Goal: Book appointment/travel/reservation

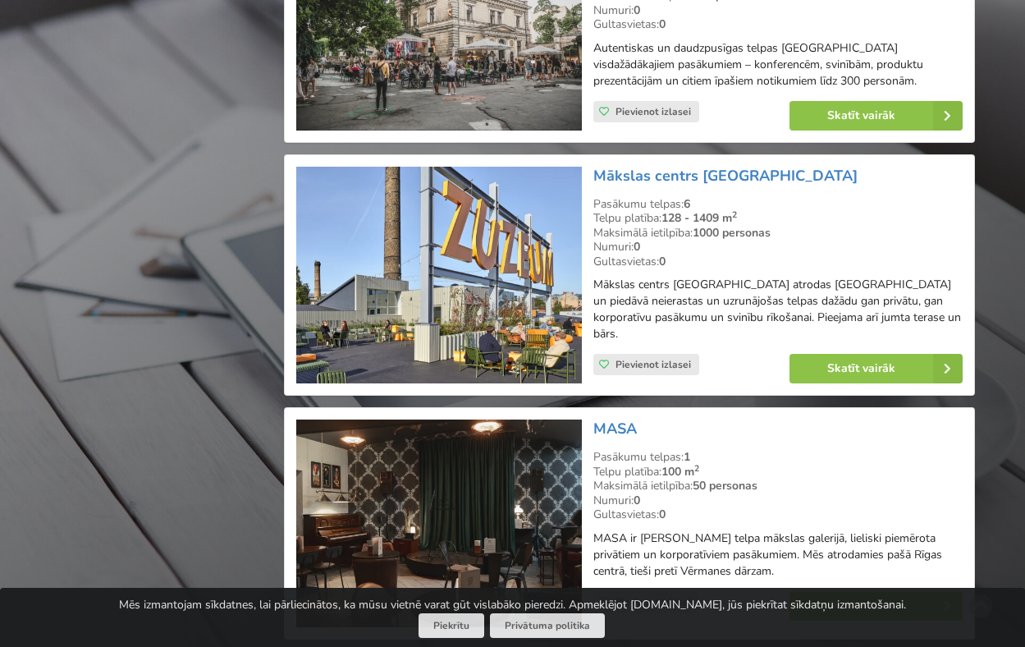
scroll to position [15352, 0]
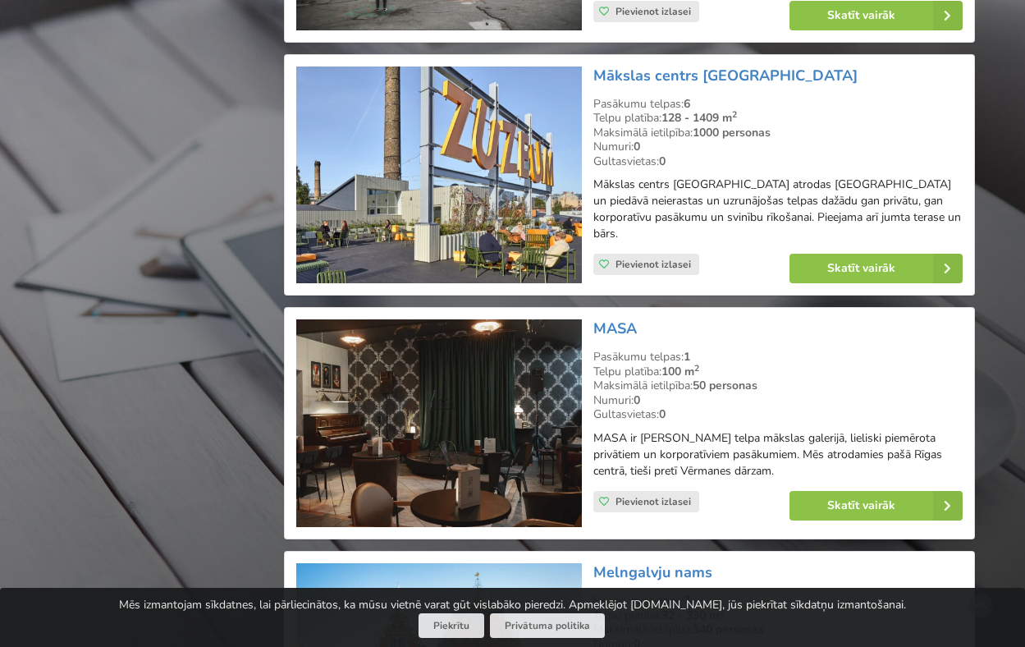
click at [465, 319] on img at bounding box center [438, 423] width 285 height 208
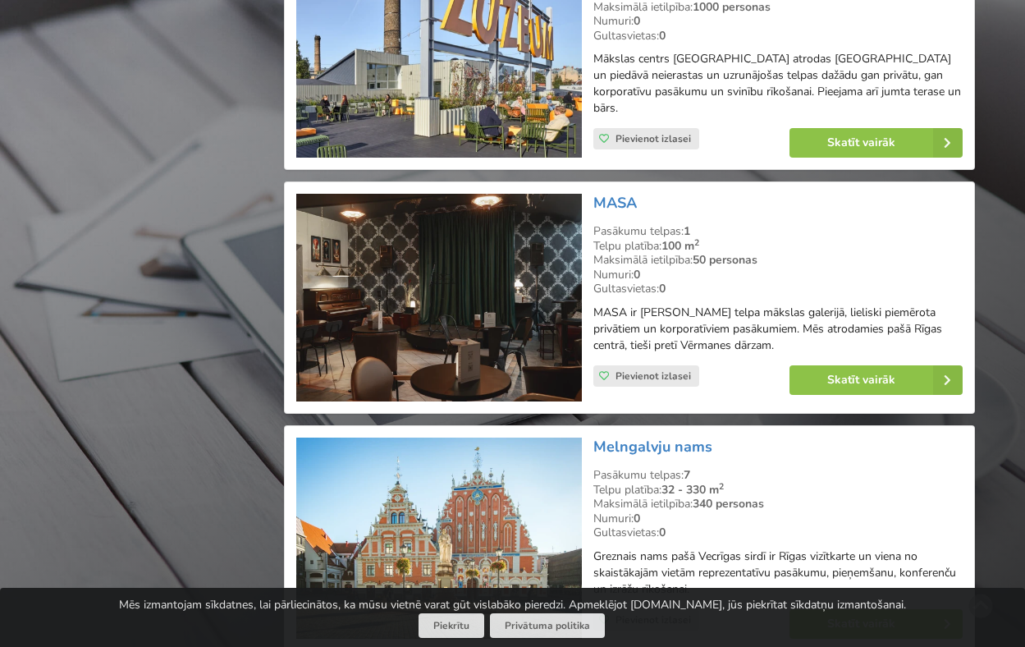
scroll to position [15599, 0]
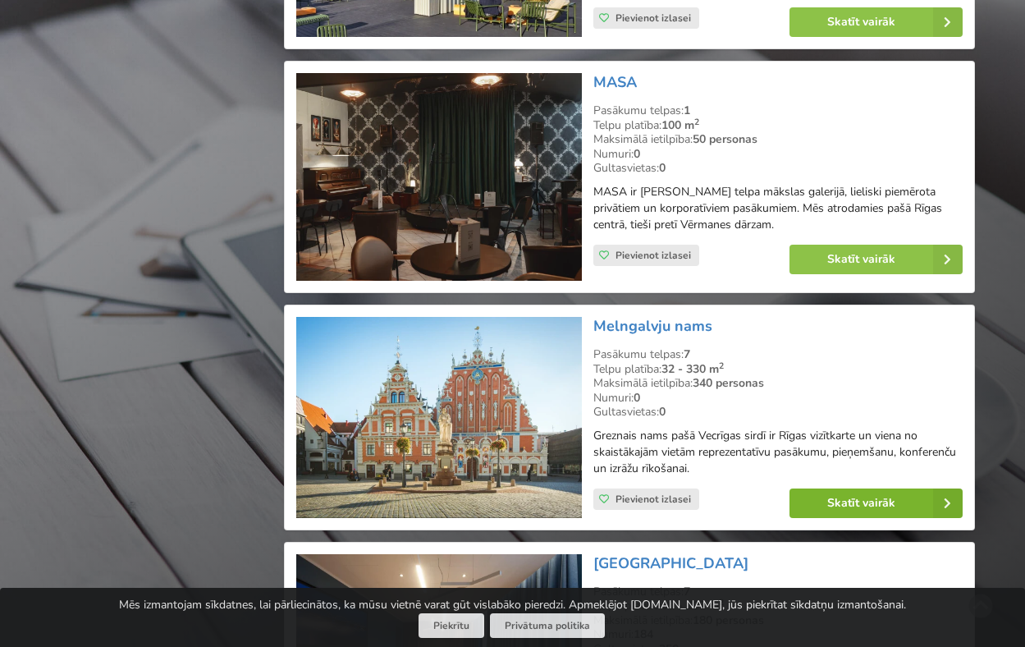
click at [860, 488] on link "Skatīt vairāk" at bounding box center [876, 503] width 173 height 30
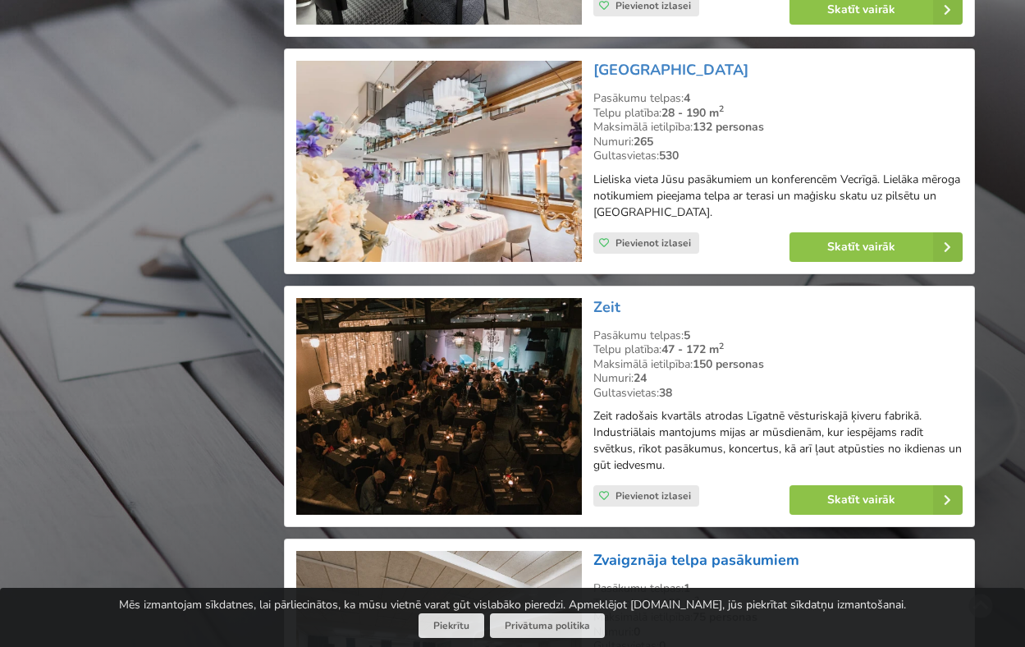
scroll to position [29391, 0]
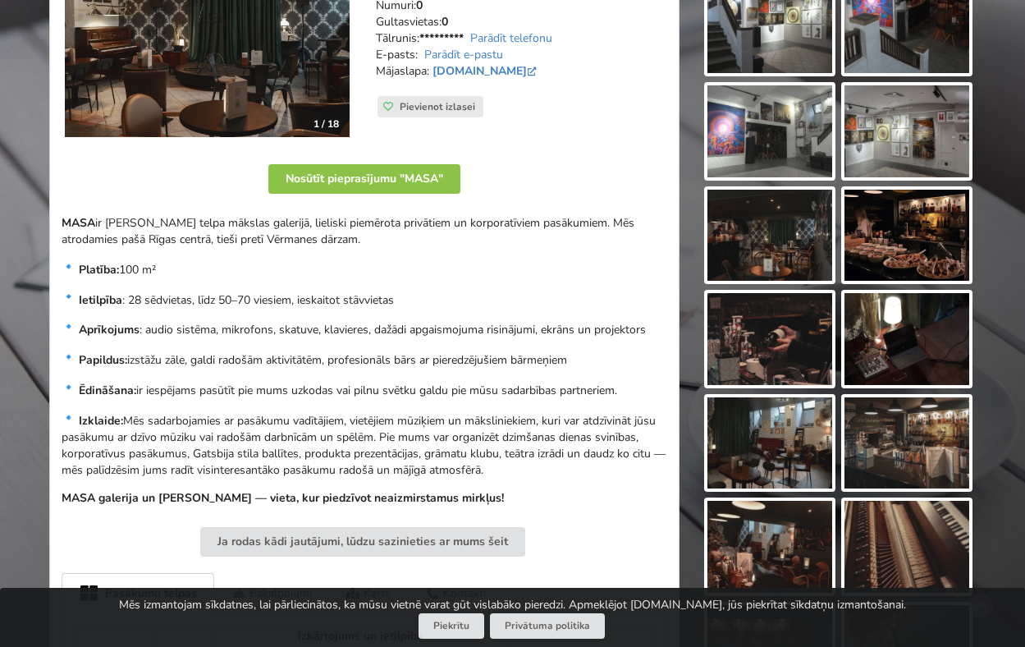
scroll to position [328, 0]
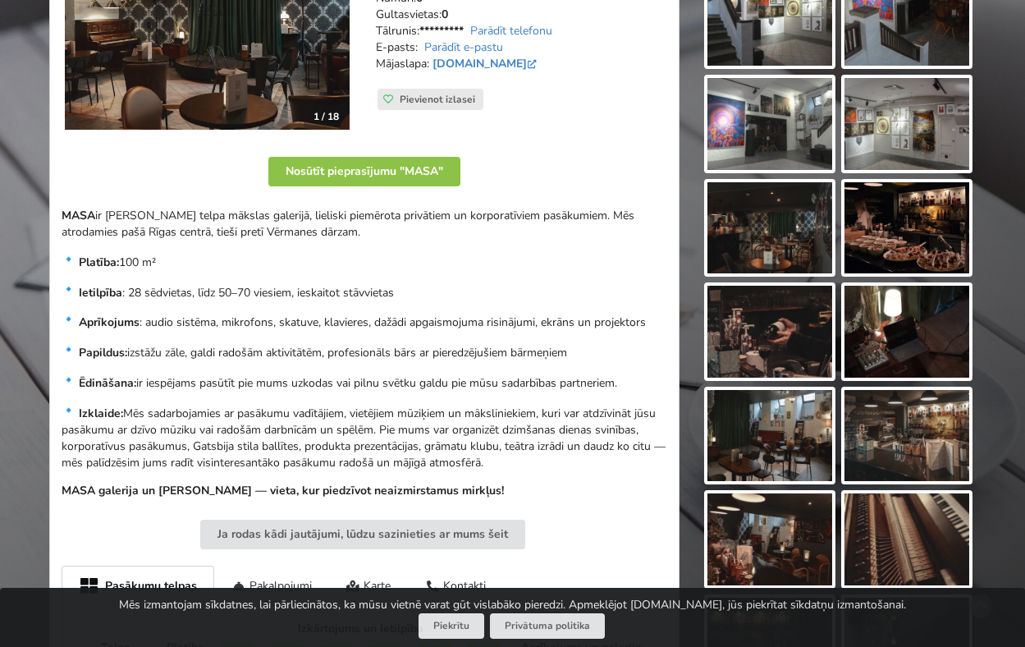
click at [896, 443] on img at bounding box center [907, 436] width 125 height 92
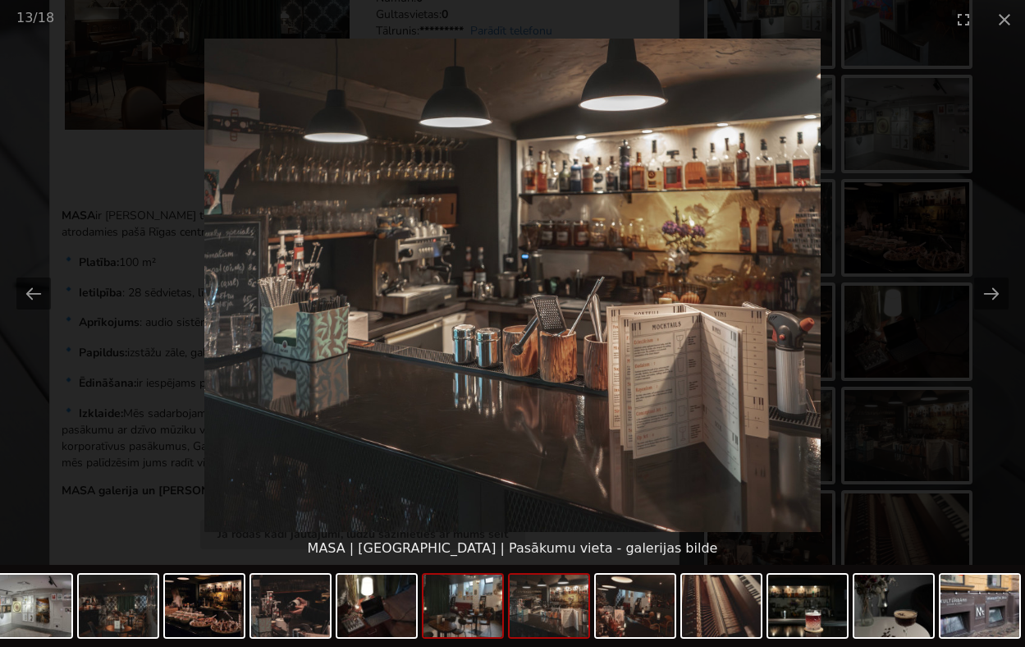
drag, startPoint x: 471, startPoint y: 625, endPoint x: 507, endPoint y: 619, distance: 35.8
click at [472, 625] on img at bounding box center [463, 606] width 79 height 62
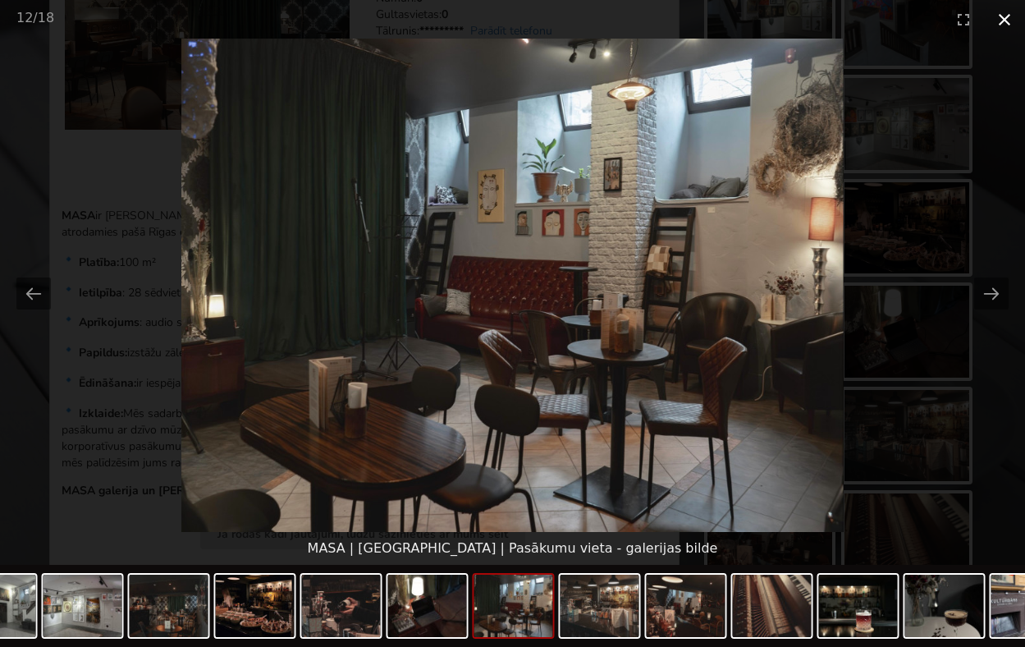
click at [1010, 16] on button "Close gallery" at bounding box center [1004, 19] width 41 height 39
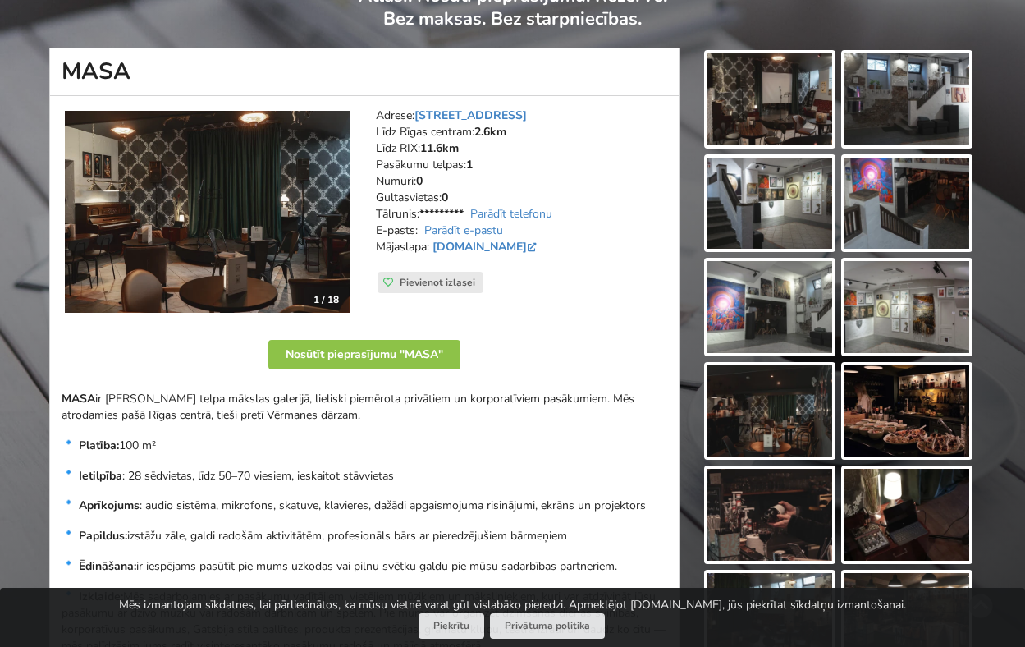
scroll to position [0, 0]
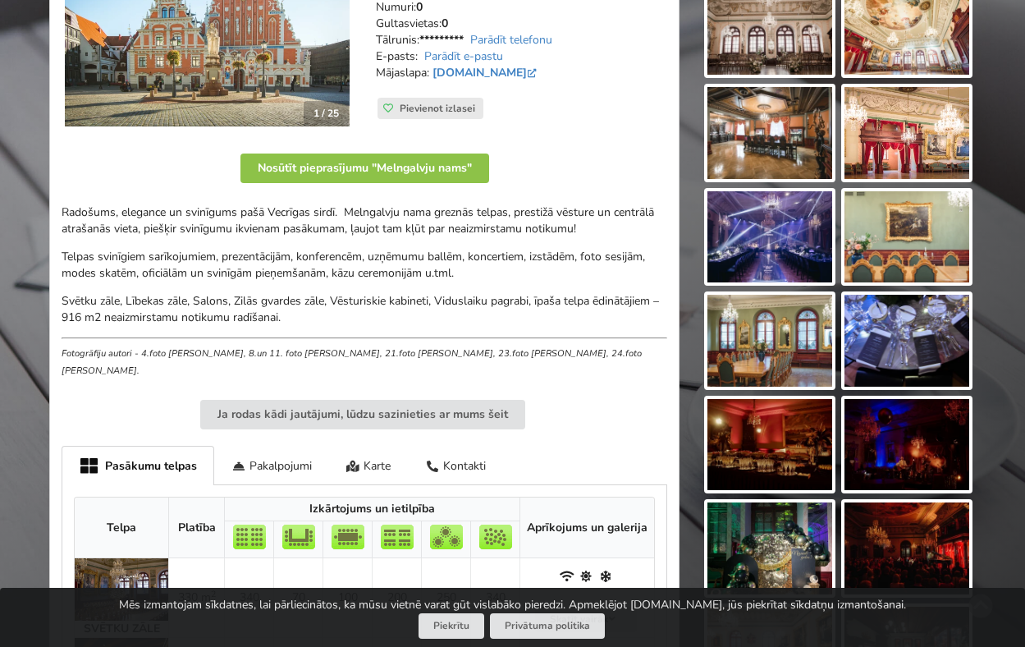
scroll to position [328, 0]
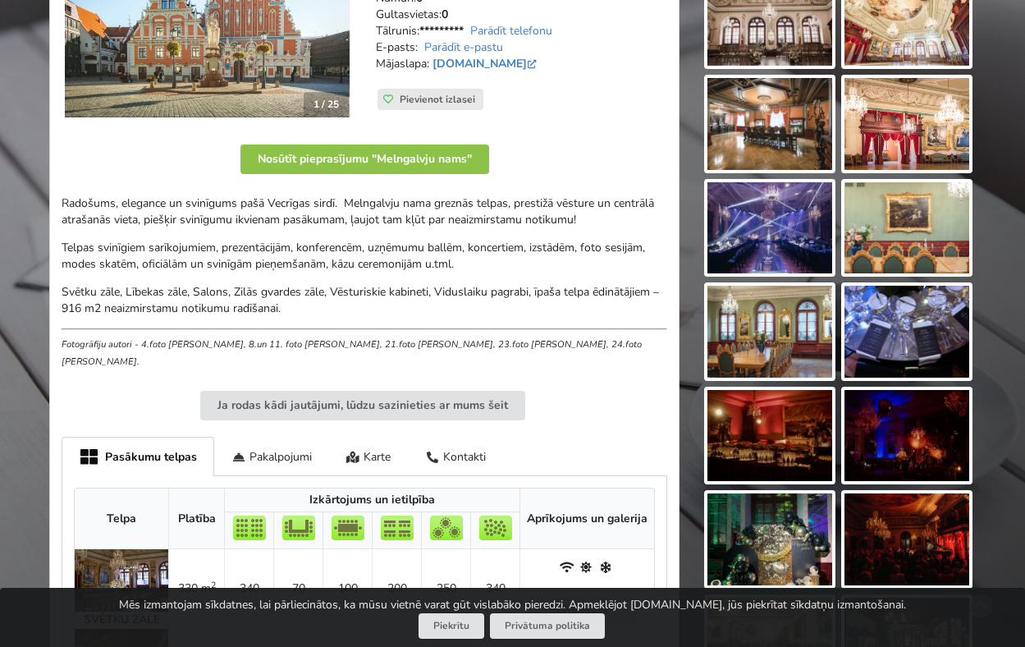
click at [778, 337] on img at bounding box center [770, 332] width 125 height 92
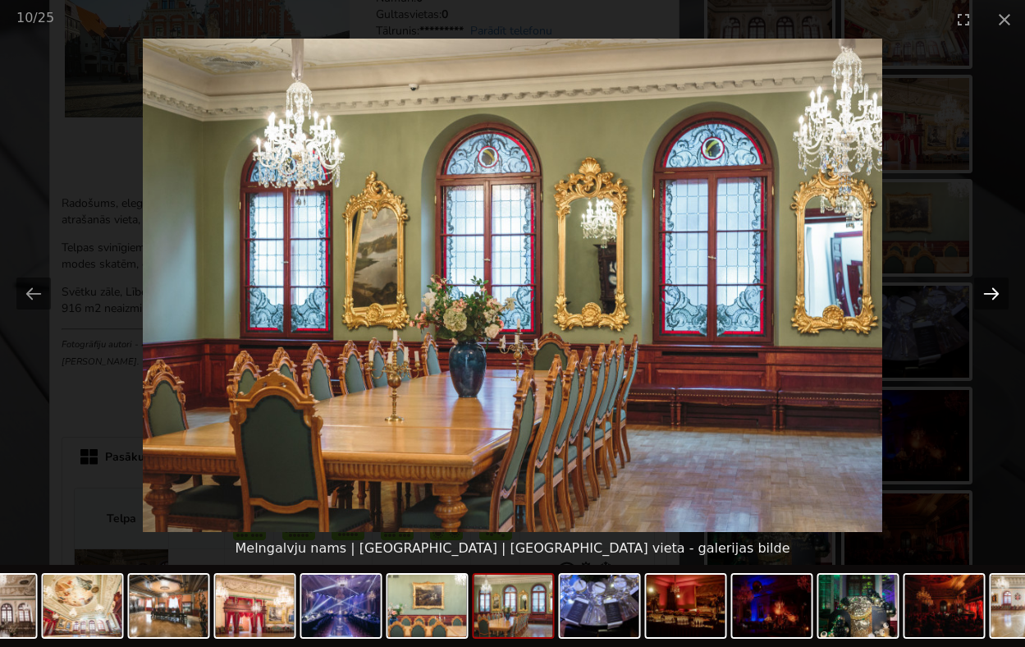
click at [993, 290] on button "Next slide" at bounding box center [992, 293] width 34 height 32
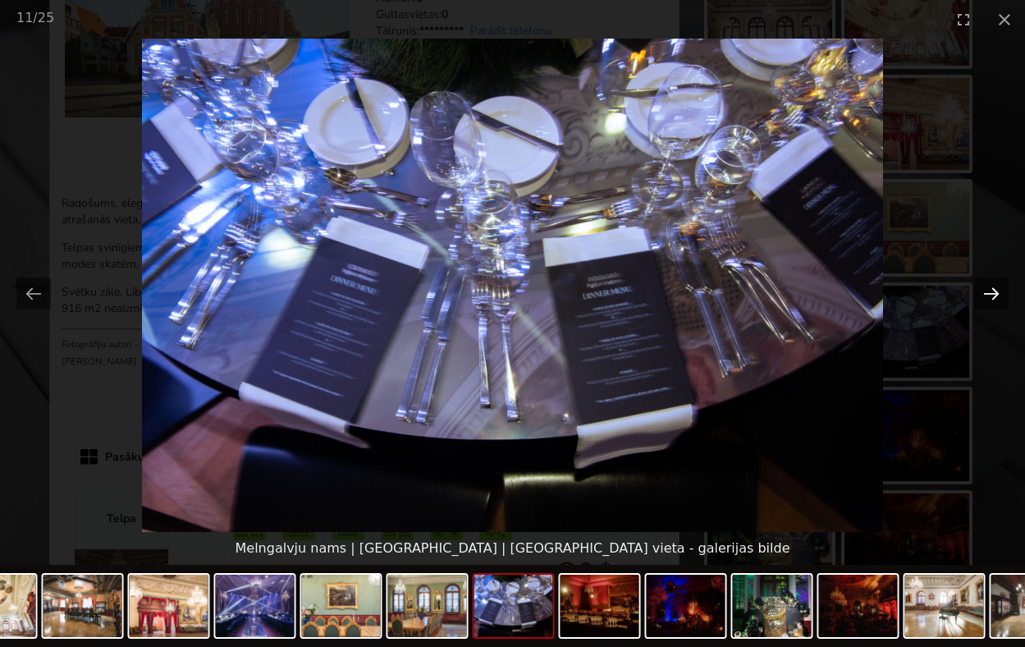
click at [988, 296] on button "Next slide" at bounding box center [992, 293] width 34 height 32
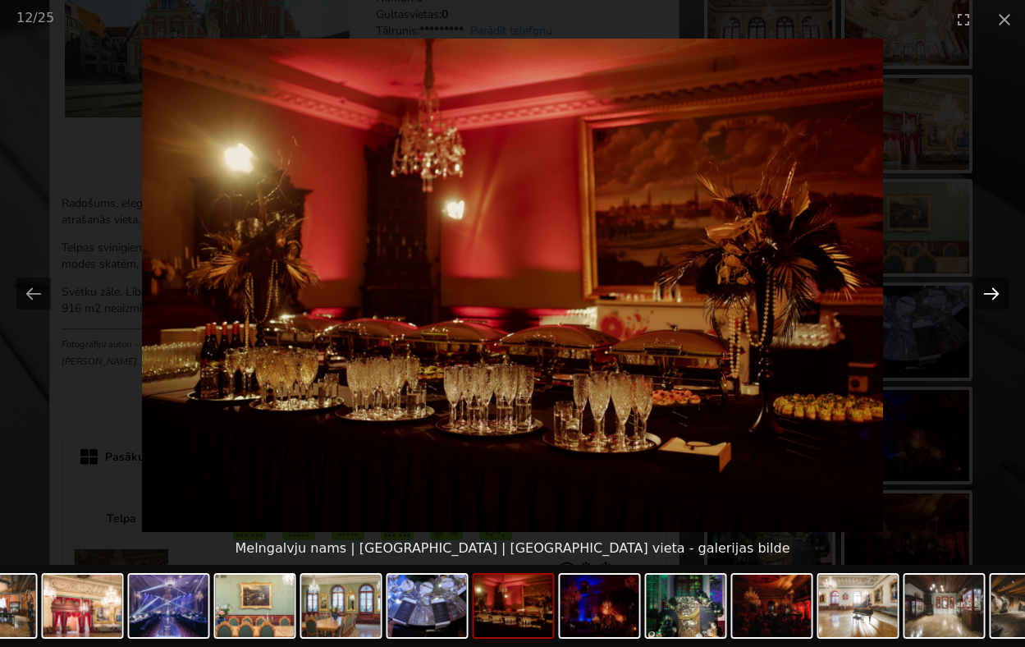
click at [988, 296] on button "Next slide" at bounding box center [992, 293] width 34 height 32
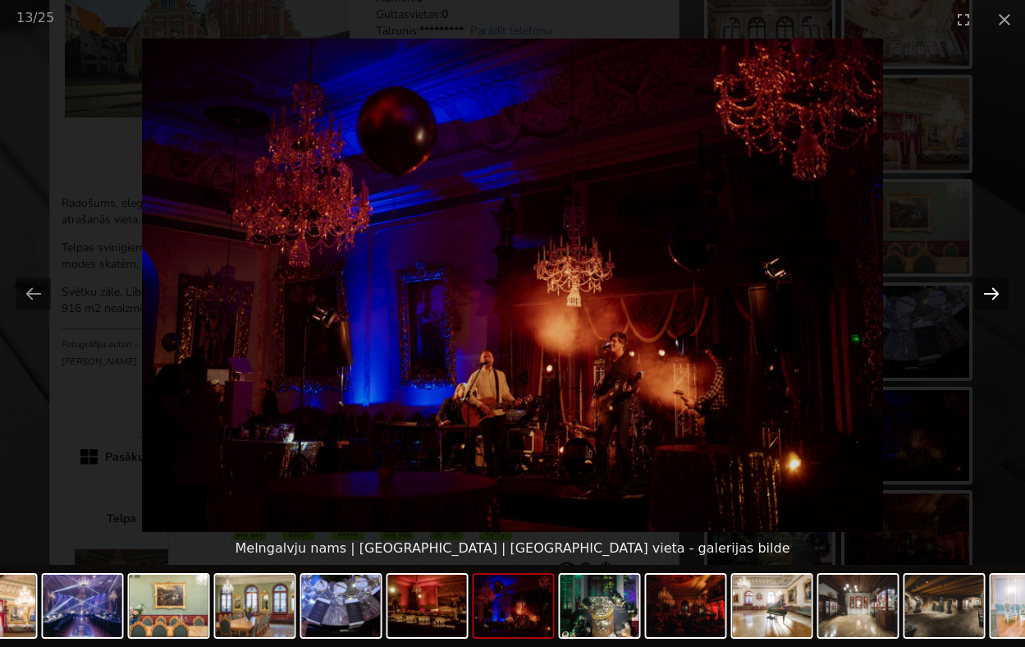
click at [985, 297] on button "Next slide" at bounding box center [992, 293] width 34 height 32
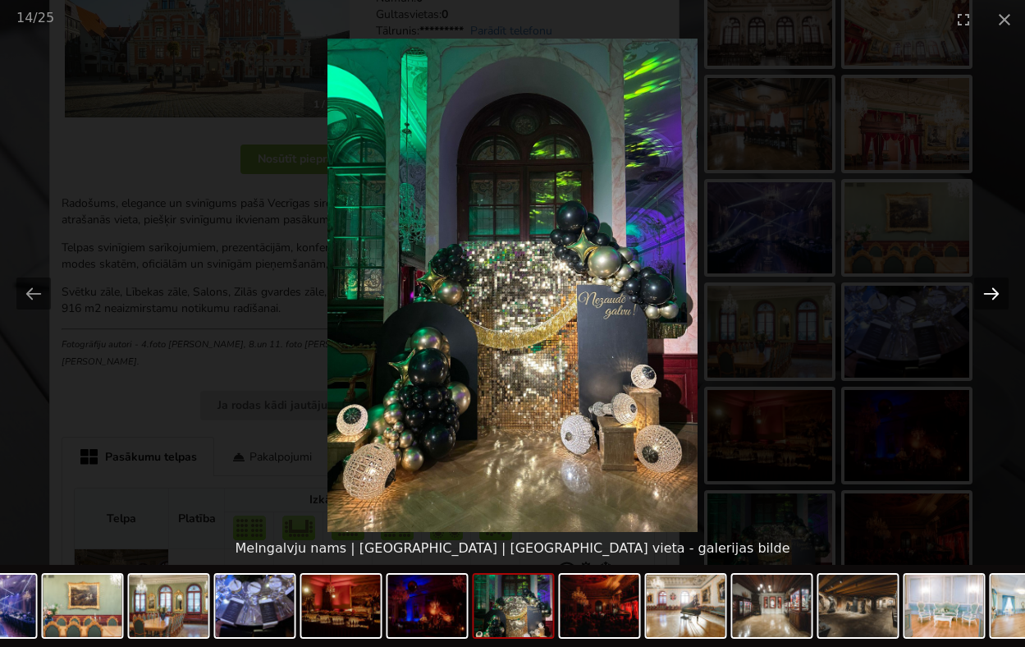
click at [985, 297] on button "Next slide" at bounding box center [992, 293] width 34 height 32
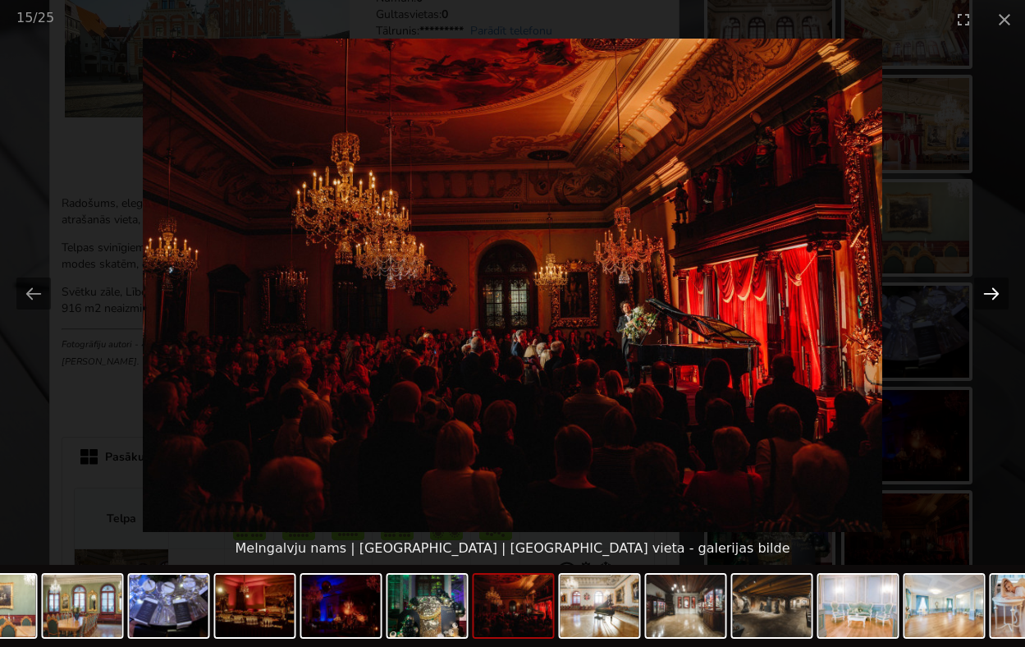
click at [985, 297] on button "Next slide" at bounding box center [992, 293] width 34 height 32
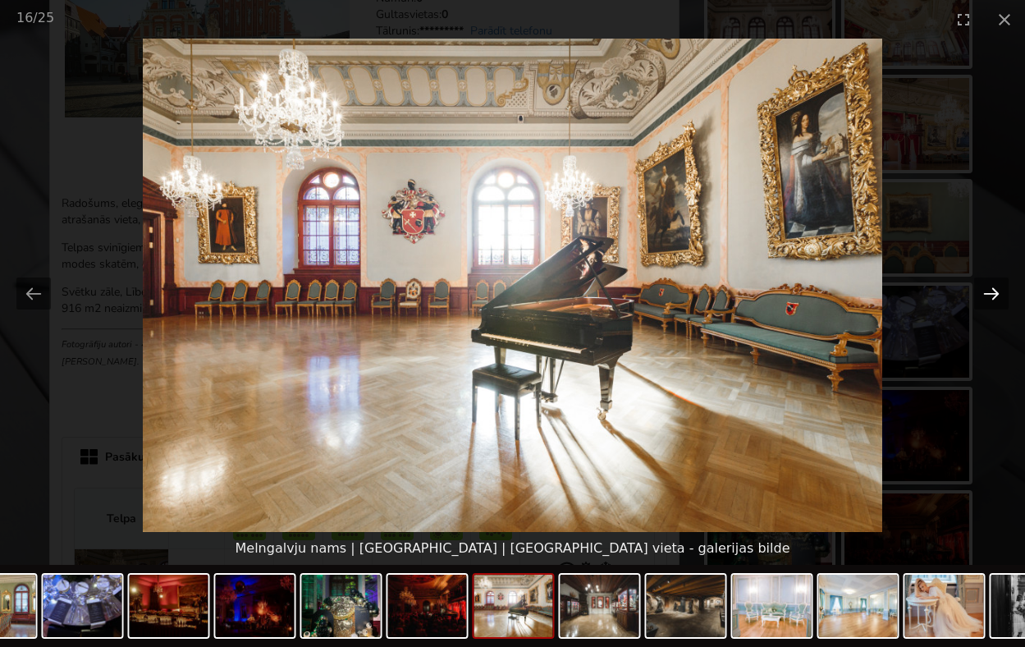
click at [985, 297] on button "Next slide" at bounding box center [992, 293] width 34 height 32
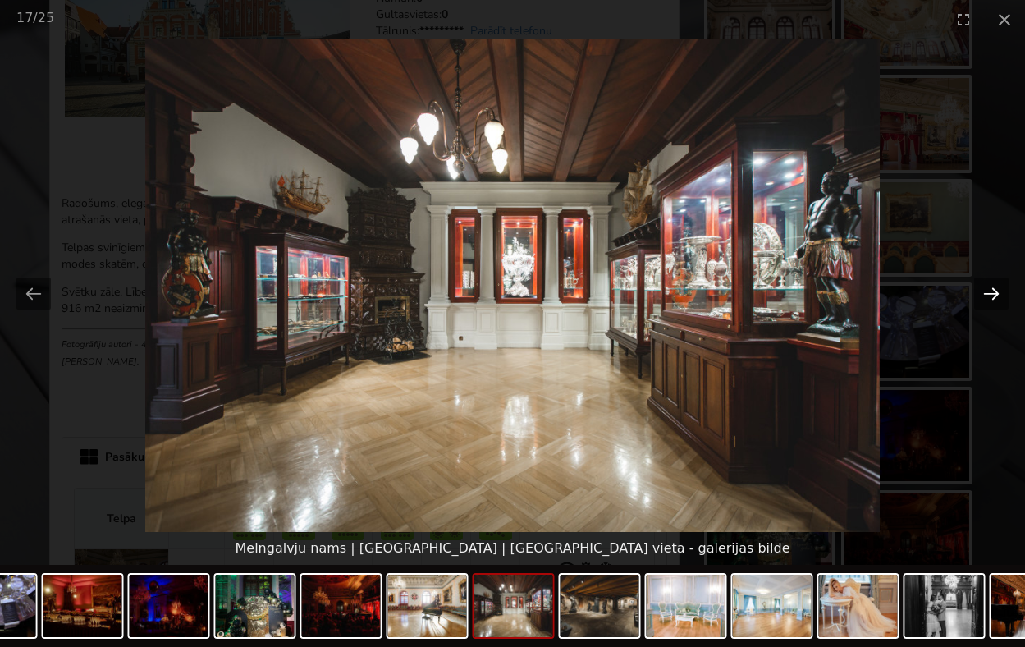
click at [985, 297] on button "Next slide" at bounding box center [992, 293] width 34 height 32
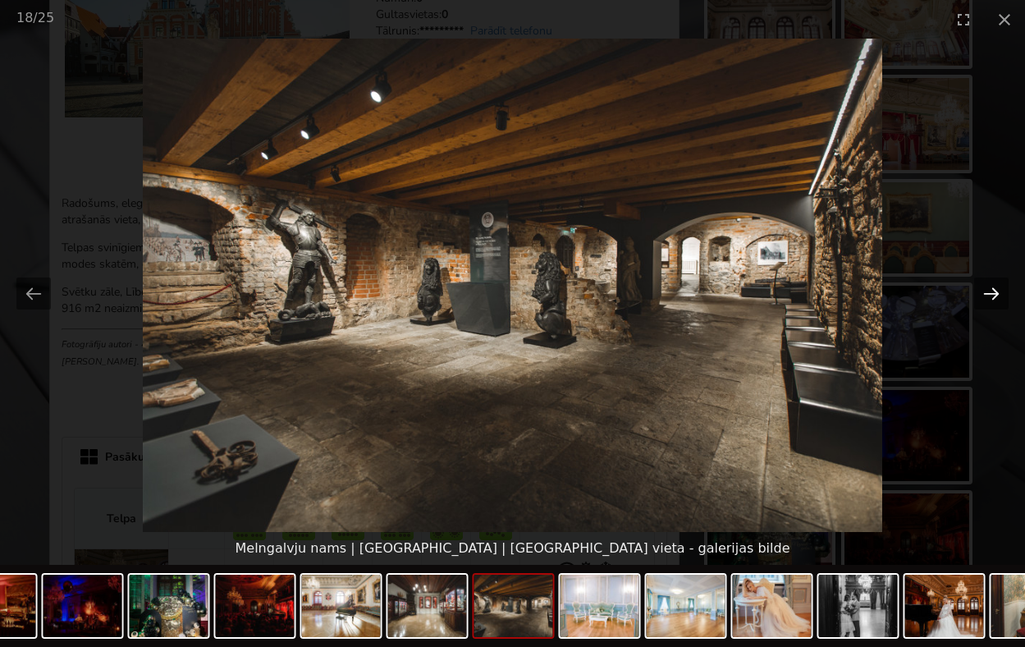
click at [985, 297] on button "Next slide" at bounding box center [992, 293] width 34 height 32
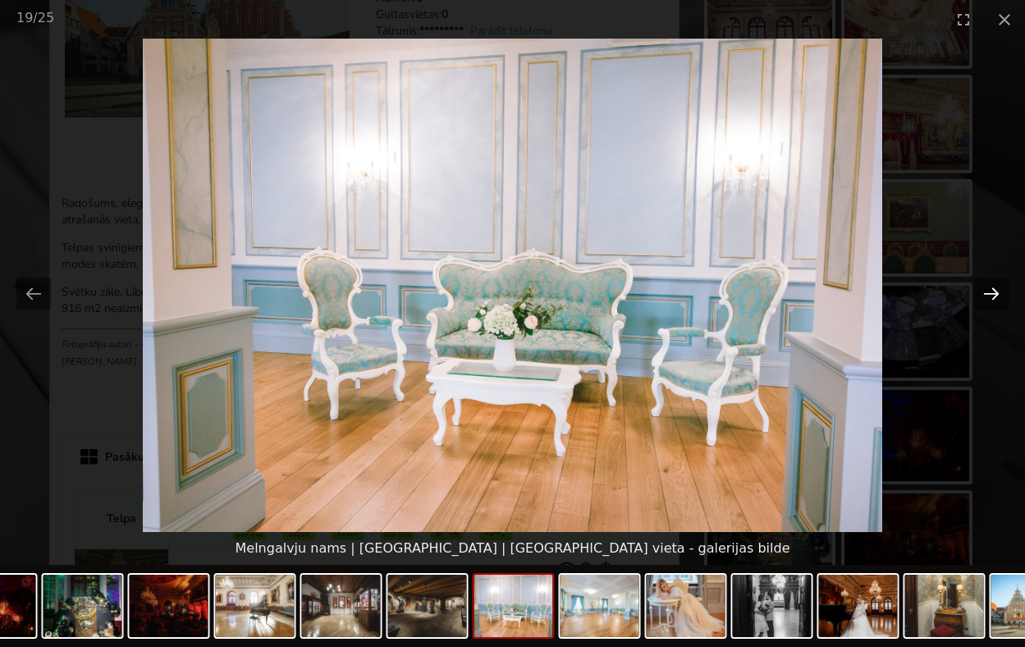
click at [985, 297] on button "Next slide" at bounding box center [992, 293] width 34 height 32
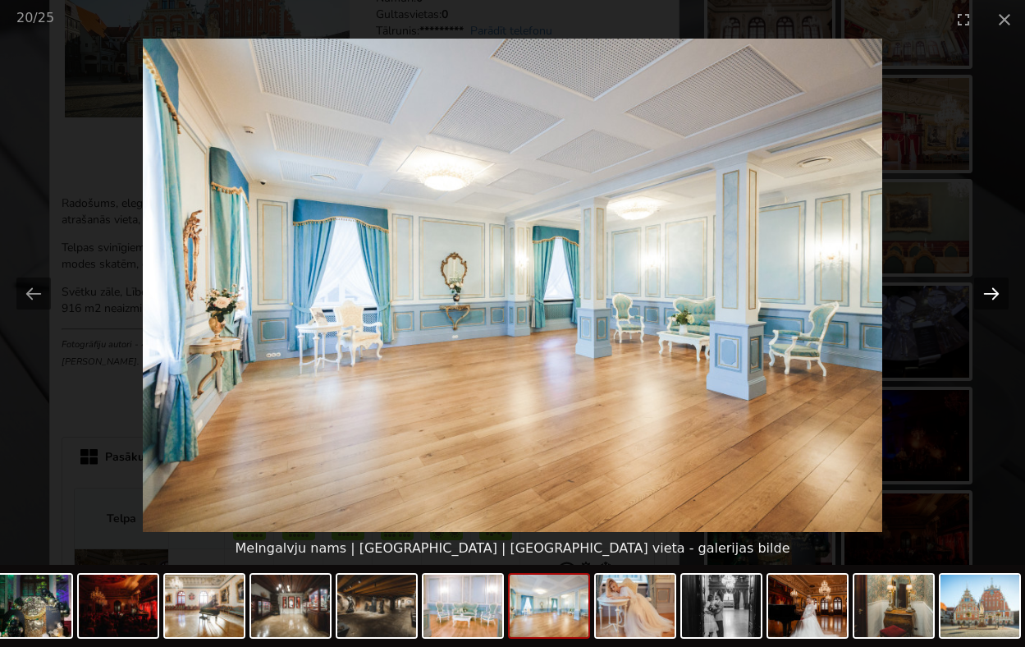
click at [985, 297] on button "Next slide" at bounding box center [992, 293] width 34 height 32
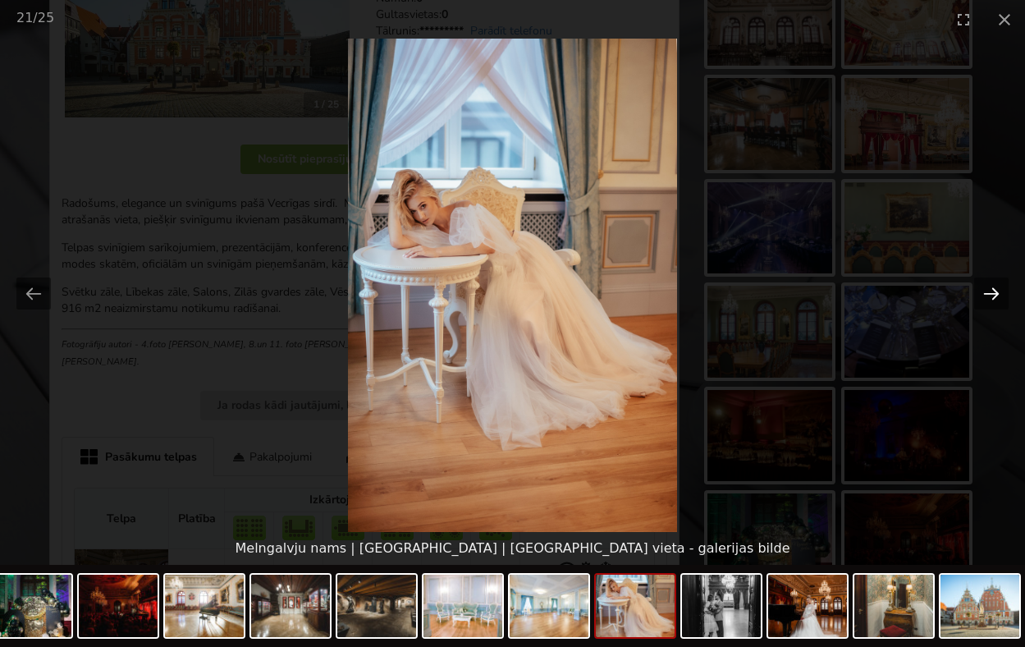
click at [985, 297] on button "Next slide" at bounding box center [992, 293] width 34 height 32
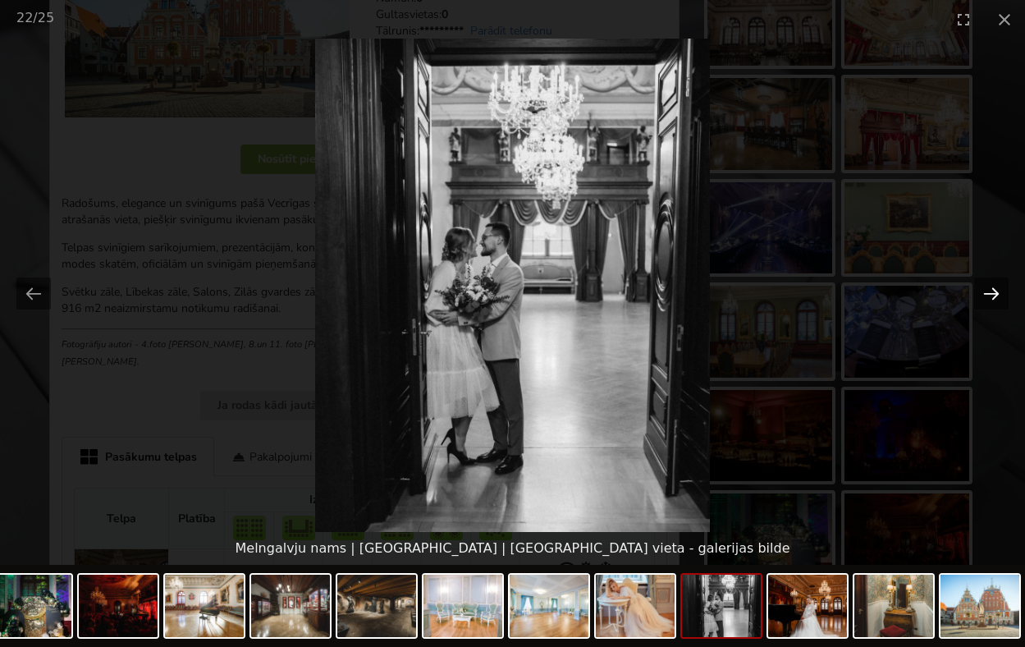
click at [984, 298] on button "Next slide" at bounding box center [992, 293] width 34 height 32
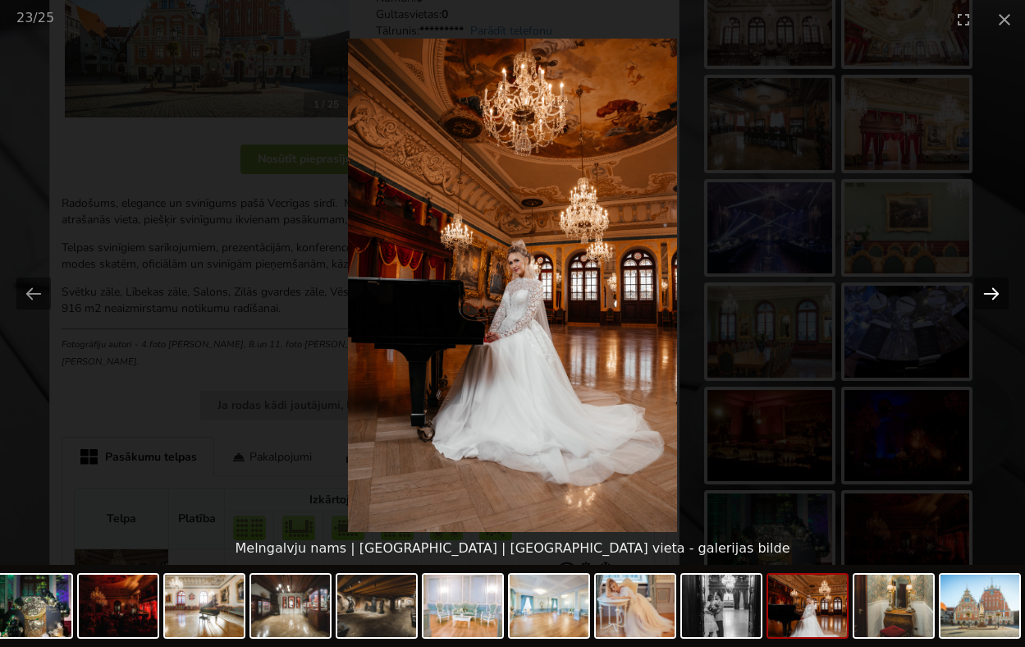
click at [984, 298] on button "Next slide" at bounding box center [992, 293] width 34 height 32
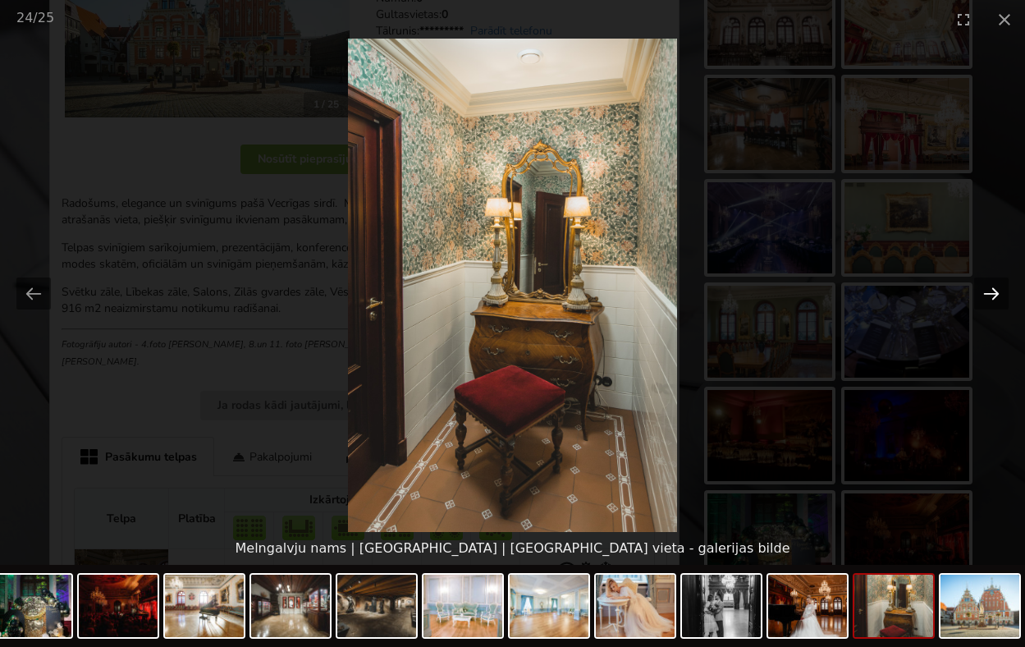
click at [984, 299] on button "Next slide" at bounding box center [992, 293] width 34 height 32
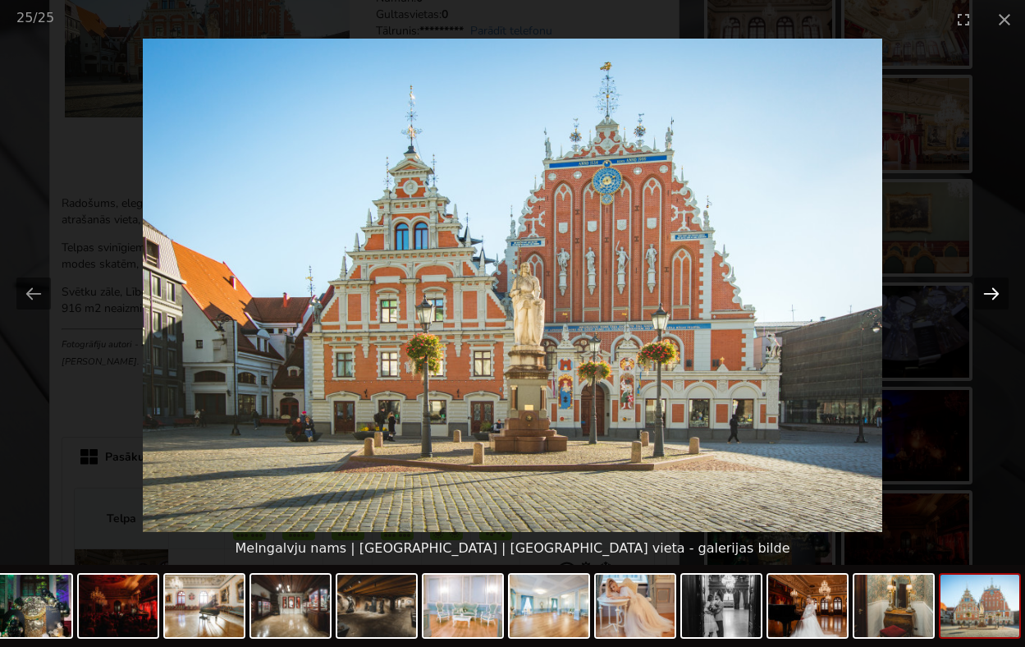
click at [984, 300] on button "Next slide" at bounding box center [992, 293] width 34 height 32
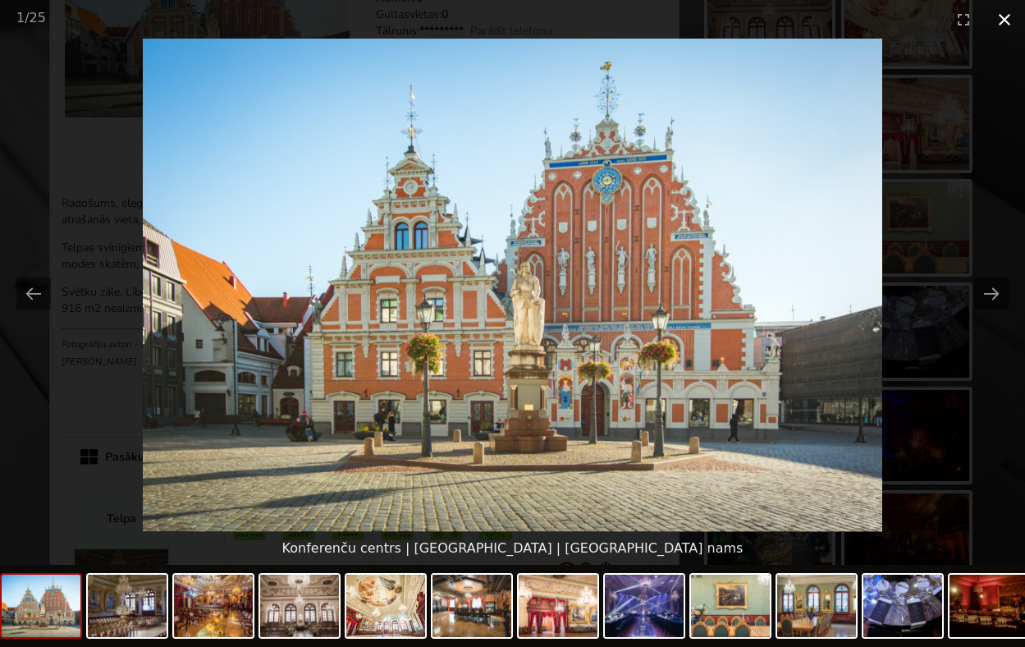
click at [1003, 13] on button "Close gallery" at bounding box center [1004, 19] width 41 height 39
